Goal: Task Accomplishment & Management: Manage account settings

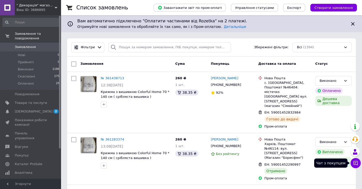
click at [355, 164] on icon at bounding box center [355, 163] width 5 height 5
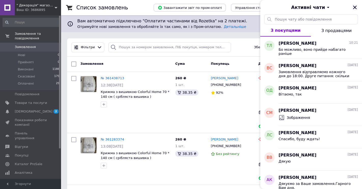
click at [355, 5] on icon "Закрити" at bounding box center [355, 7] width 5 height 5
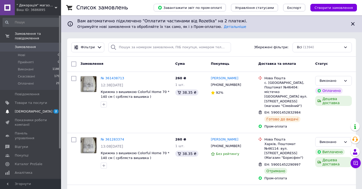
click at [28, 109] on span "[DEMOGRAPHIC_DATA]" at bounding box center [34, 111] width 38 height 5
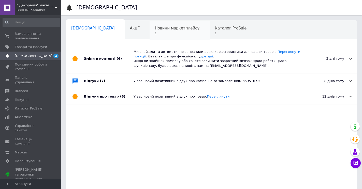
click at [159, 30] on span "Новини маркетплейсу" at bounding box center [177, 28] width 45 height 5
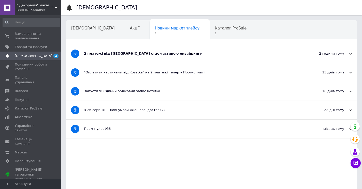
click at [138, 54] on div "2 платежі від Rozetka стає частиною еквайрингу" at bounding box center [192, 53] width 217 height 5
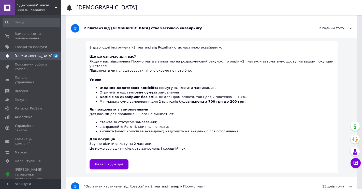
scroll to position [51, 0]
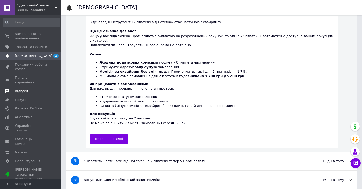
click at [25, 89] on span "Відгуки" at bounding box center [31, 91] width 32 height 5
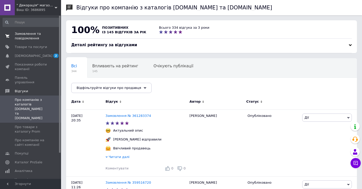
click at [29, 37] on span "Замовлення та повідомлення" at bounding box center [31, 36] width 32 height 9
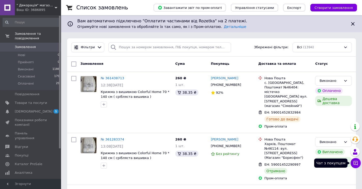
click at [353, 163] on icon at bounding box center [355, 163] width 5 height 5
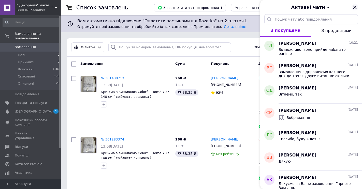
click at [356, 7] on icon "Закрити" at bounding box center [355, 7] width 5 height 5
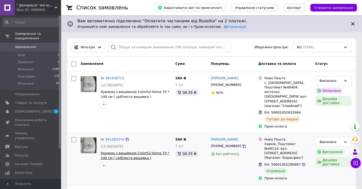
scroll to position [25, 0]
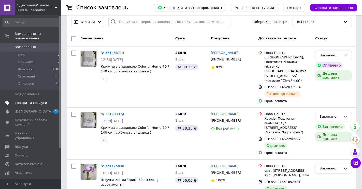
click at [28, 99] on link "Товари та послуги" at bounding box center [31, 103] width 63 height 9
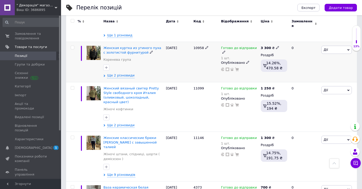
scroll to position [305, 0]
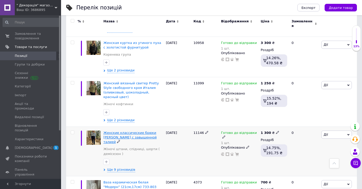
click at [129, 131] on span "Женские классические брюки Karol с завышенной талией" at bounding box center [129, 137] width 53 height 13
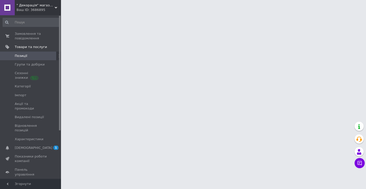
click at [129, 13] on html "" Декорація" магазин текстилю та декору для дому Ваш ID: 3686895 Сайт " Декорац…" at bounding box center [183, 6] width 366 height 13
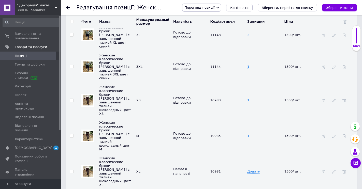
scroll to position [928, 0]
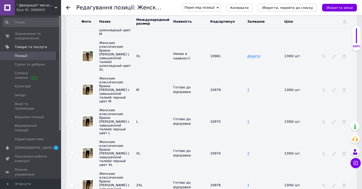
click at [248, 183] on span "1" at bounding box center [248, 185] width 2 height 4
type input "0"
click at [192, 185] on icon at bounding box center [193, 186] width 3 height 3
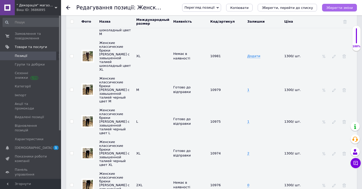
click at [333, 9] on icon "Зберегти зміни" at bounding box center [339, 8] width 27 height 4
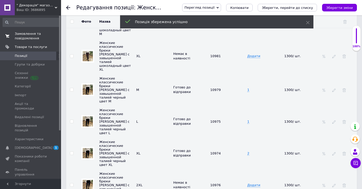
click at [37, 36] on span "Замовлення та повідомлення" at bounding box center [31, 36] width 32 height 9
